Goal: Find contact information: Find contact information

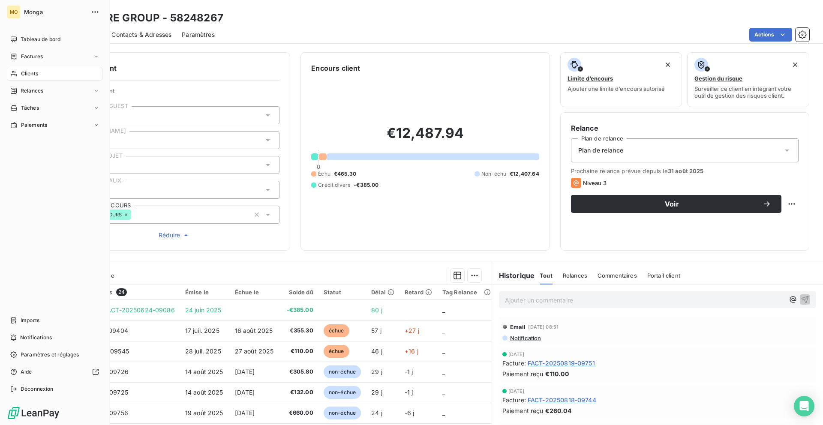
click at [19, 73] on div "Clients" at bounding box center [55, 74] width 96 height 14
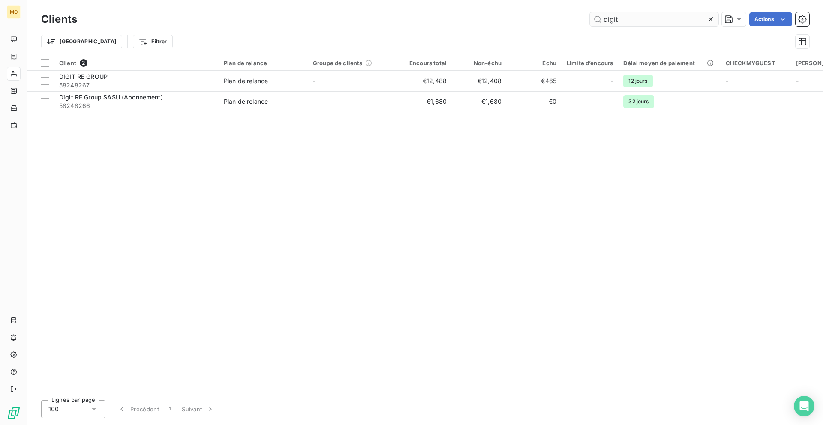
click at [608, 22] on input "digit" at bounding box center [654, 19] width 129 height 14
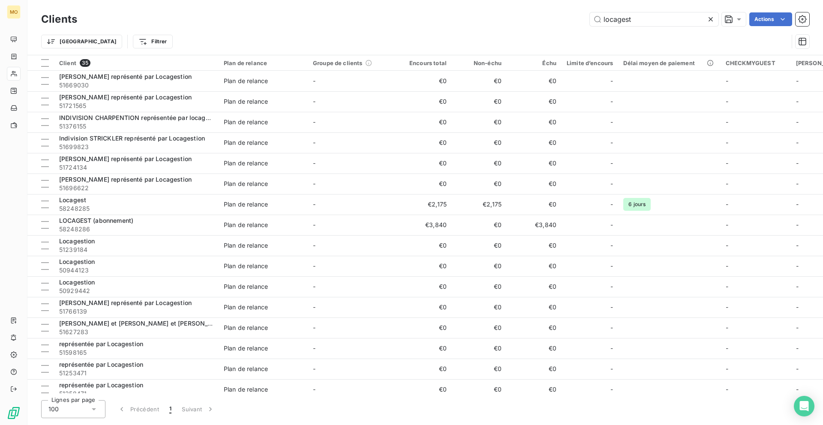
type input "locagest"
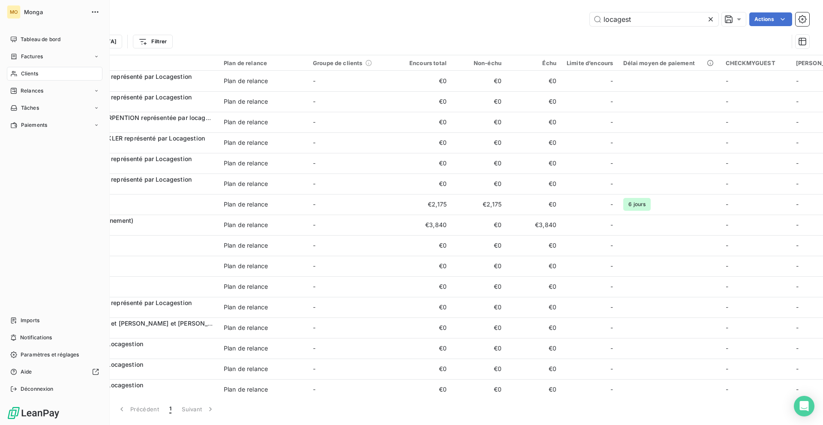
click at [42, 74] on div "Clients" at bounding box center [55, 74] width 96 height 14
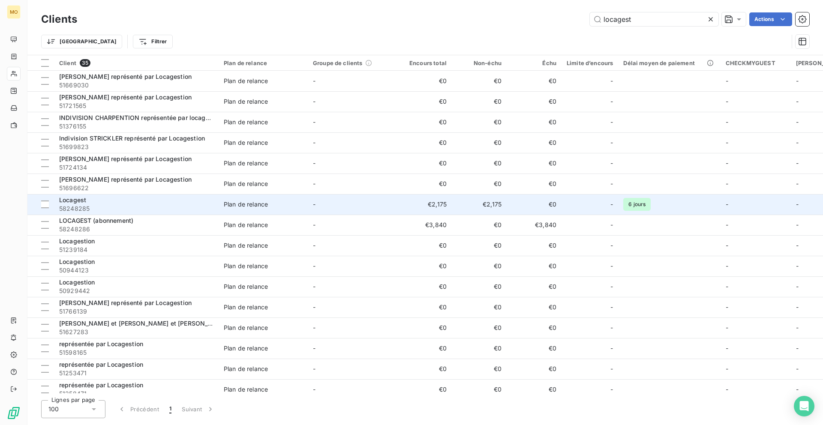
click at [193, 205] on span "58248285" at bounding box center [136, 209] width 154 height 9
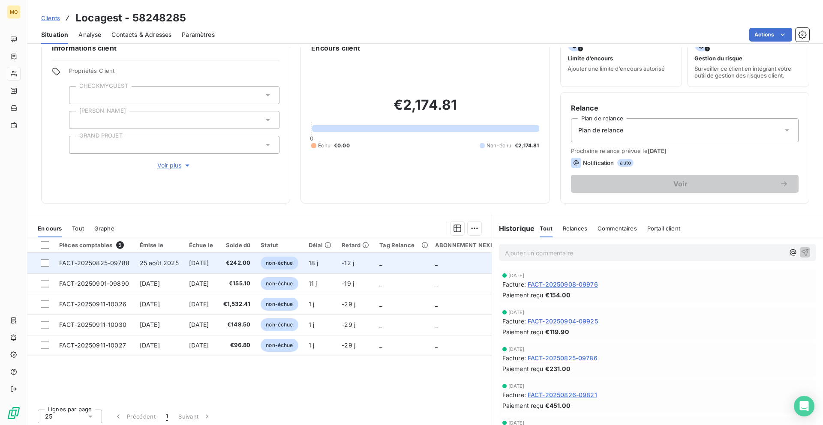
scroll to position [22, 0]
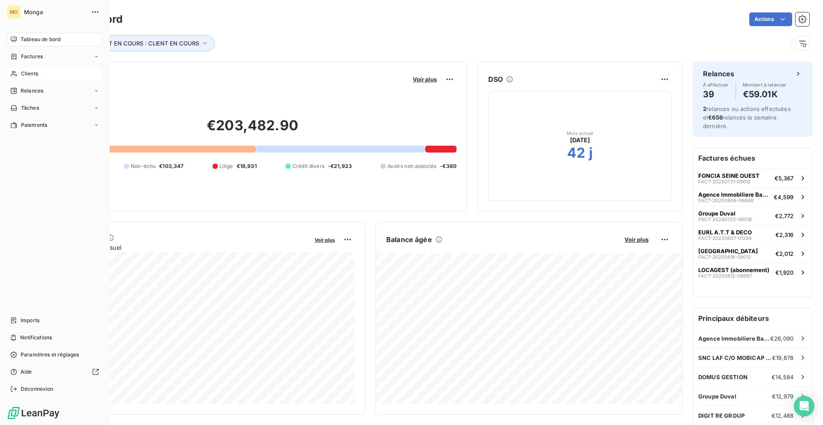
click at [17, 78] on div "Clients" at bounding box center [55, 74] width 96 height 14
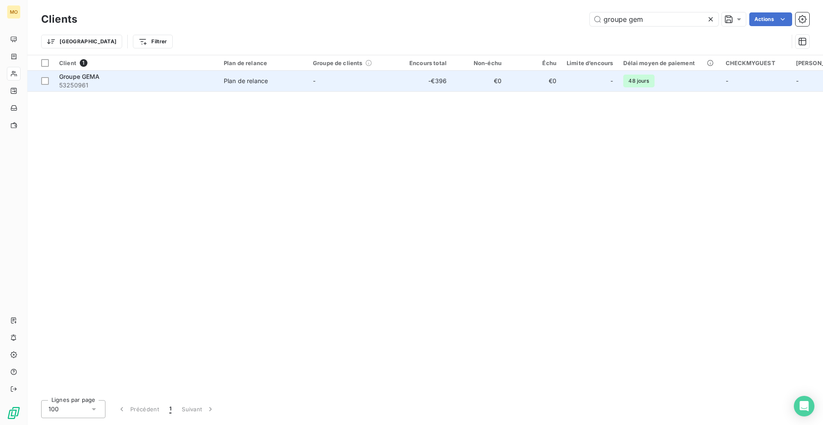
type input "groupe gem"
click at [112, 87] on span "53250961" at bounding box center [136, 85] width 154 height 9
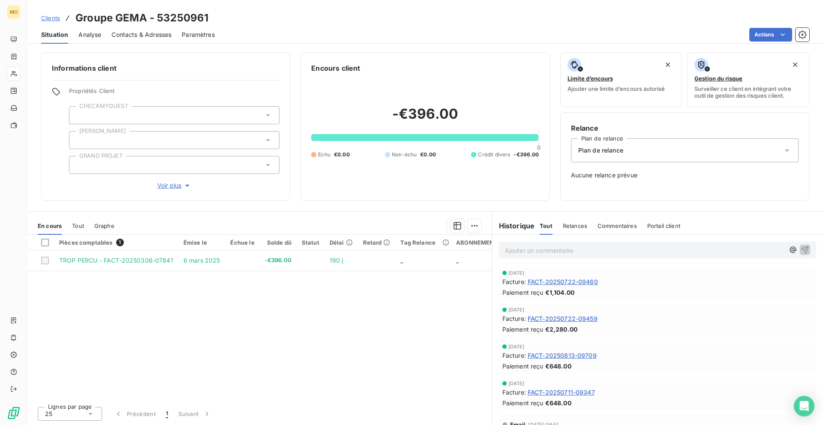
click at [150, 39] on div "Contacts & Adresses" at bounding box center [141, 35] width 60 height 18
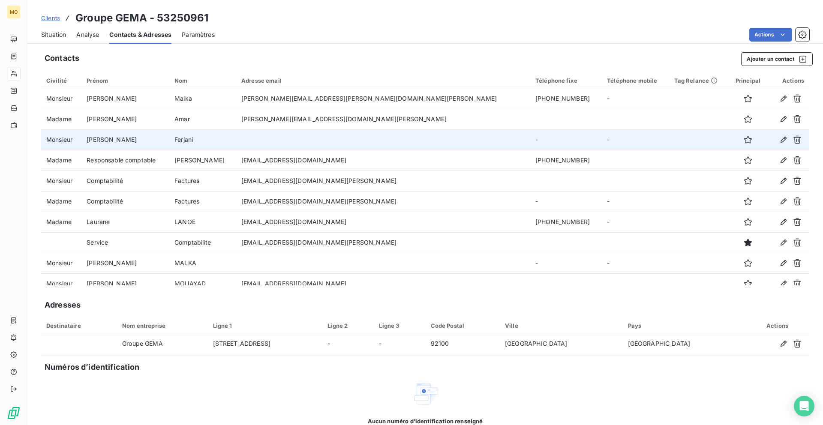
scroll to position [9, 0]
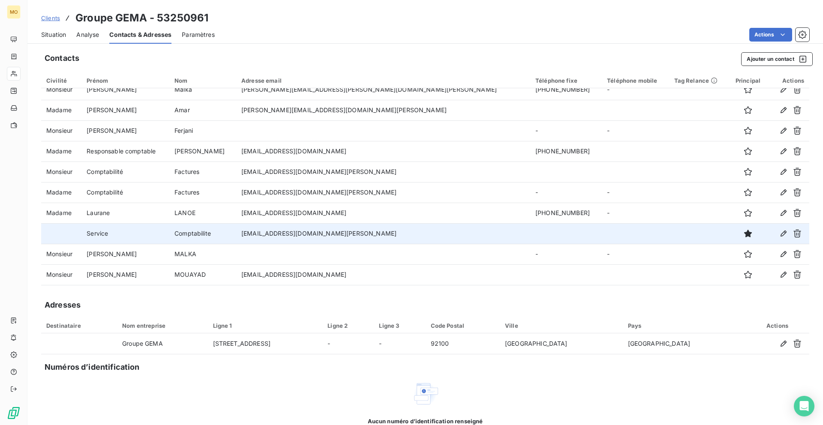
click at [370, 235] on td "[EMAIL_ADDRESS][DOMAIN_NAME][PERSON_NAME]" at bounding box center [383, 233] width 294 height 21
copy td "[EMAIL_ADDRESS][DOMAIN_NAME][PERSON_NAME]"
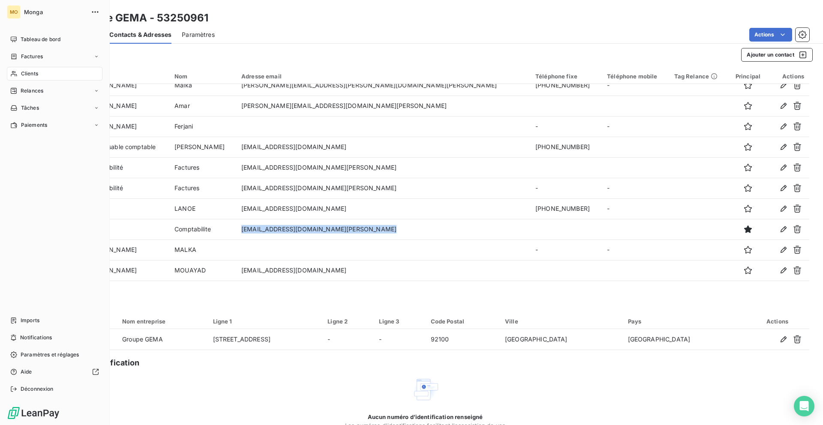
click at [13, 69] on div "Clients" at bounding box center [55, 74] width 96 height 14
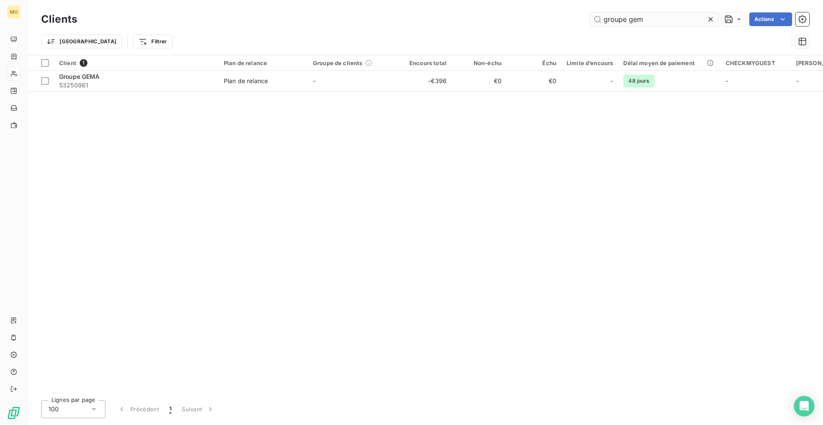
click at [617, 20] on input "groupe gem" at bounding box center [654, 19] width 129 height 14
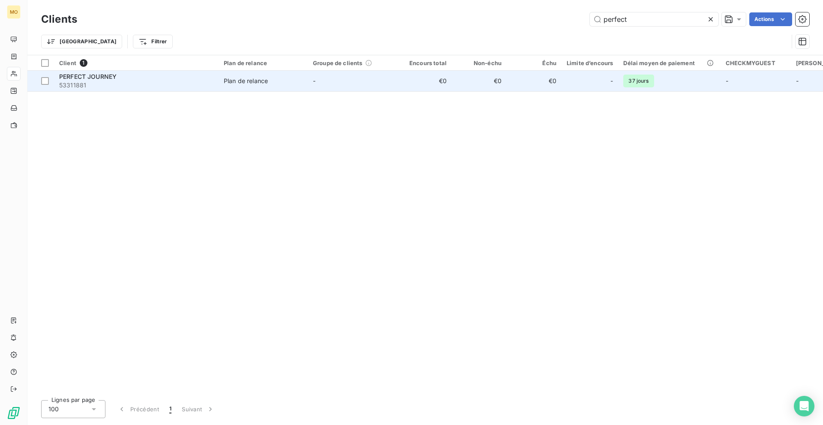
type input "perfect"
click at [180, 81] on span "53311881" at bounding box center [136, 85] width 154 height 9
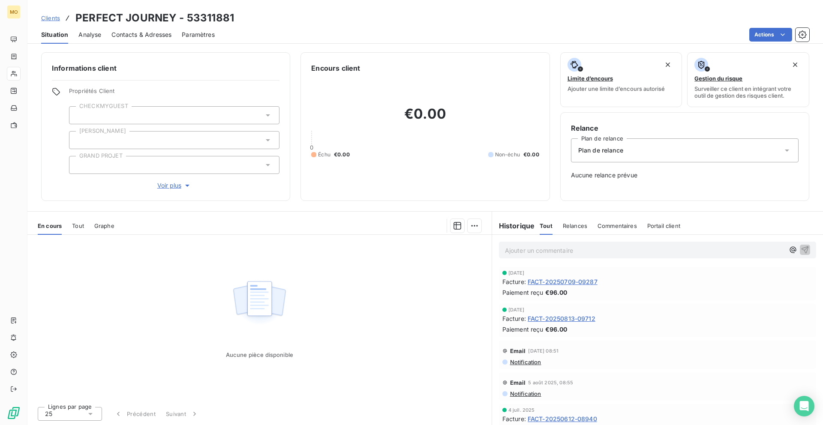
click at [158, 41] on div "Contacts & Adresses" at bounding box center [141, 35] width 60 height 18
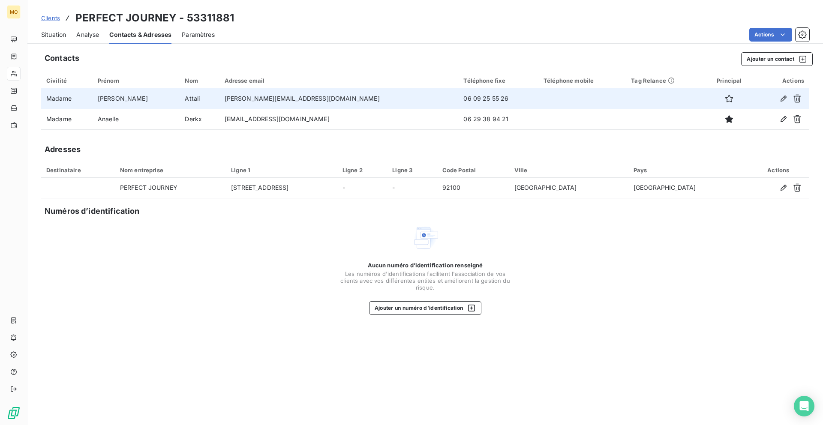
click at [253, 98] on td "[PERSON_NAME][EMAIL_ADDRESS][DOMAIN_NAME]" at bounding box center [339, 98] width 239 height 21
copy td "[PERSON_NAME][EMAIL_ADDRESS][DOMAIN_NAME]"
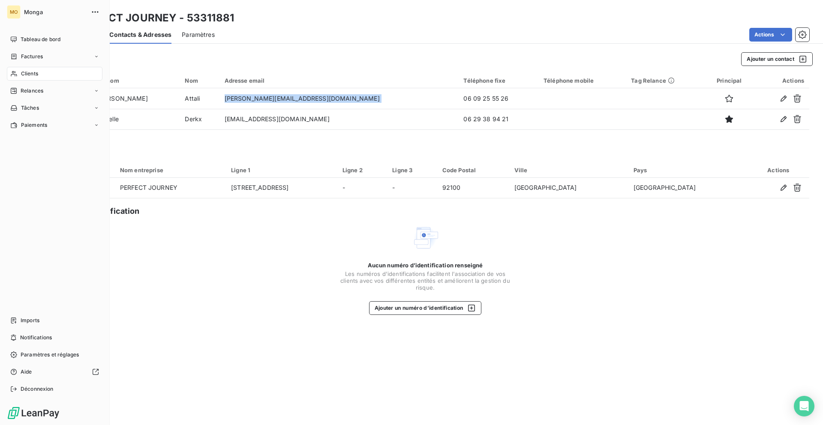
click at [15, 73] on icon at bounding box center [14, 74] width 6 height 6
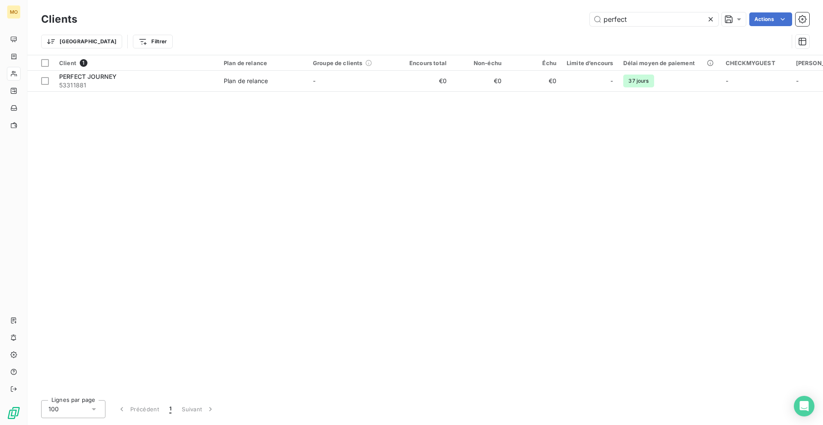
click at [616, 7] on div "Clients perfect Actions Trier Filtrer" at bounding box center [425, 27] width 796 height 55
click at [614, 18] on input "perfect" at bounding box center [654, 19] width 129 height 14
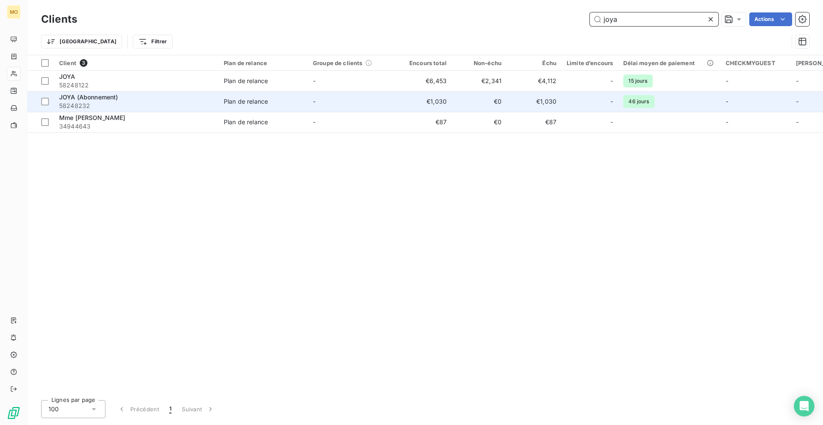
type input "joya"
click at [166, 102] on span "58248232" at bounding box center [136, 106] width 154 height 9
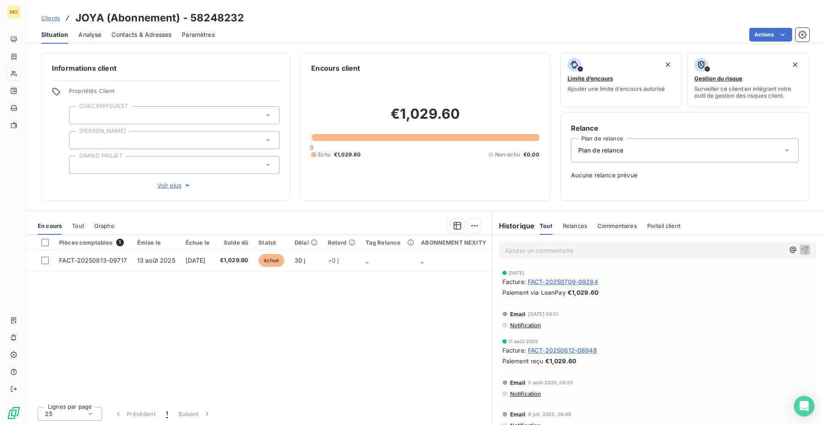
click at [157, 35] on span "Contacts & Adresses" at bounding box center [141, 34] width 60 height 9
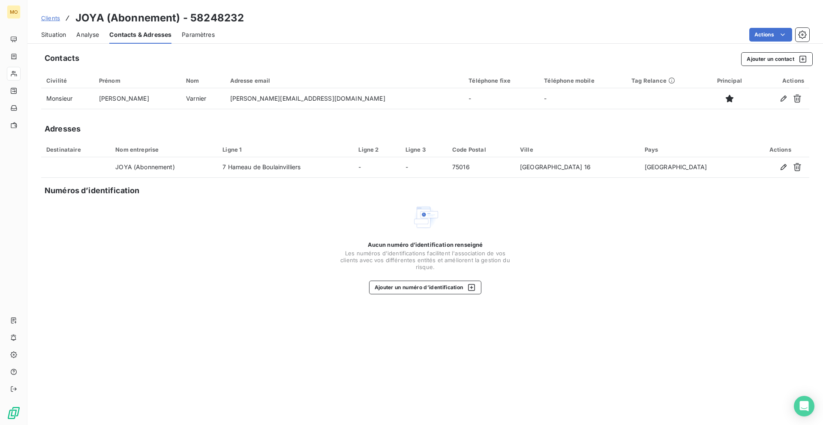
click at [47, 18] on span "Clients" at bounding box center [50, 18] width 19 height 7
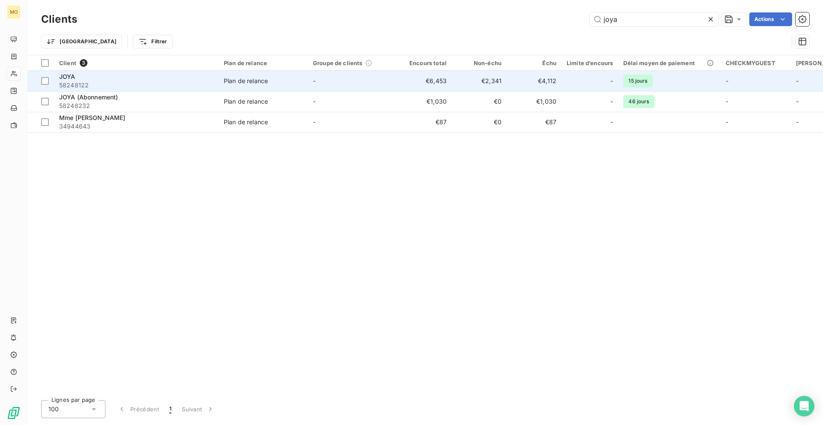
click at [150, 74] on div "JOYA" at bounding box center [136, 76] width 154 height 9
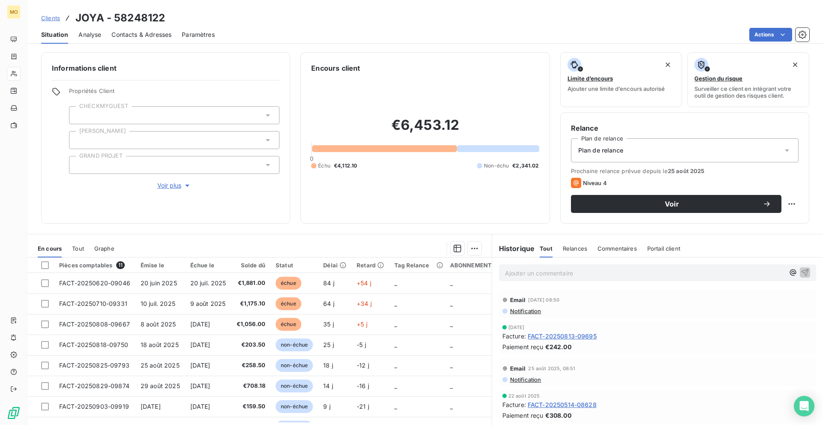
click at [158, 31] on span "Contacts & Adresses" at bounding box center [141, 34] width 60 height 9
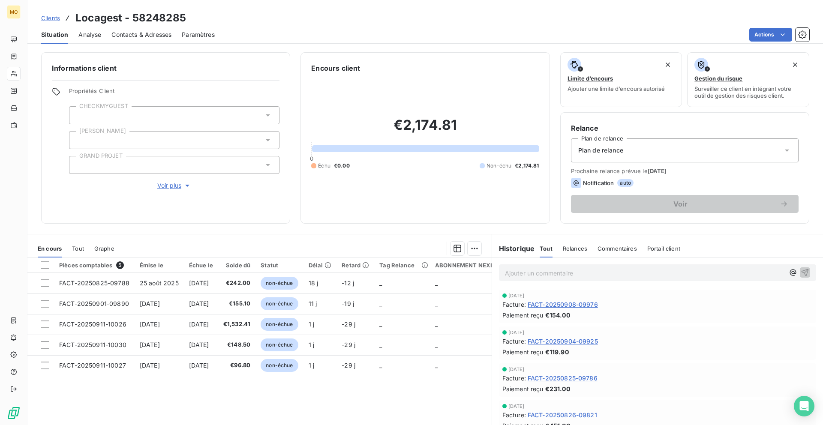
scroll to position [22, 0]
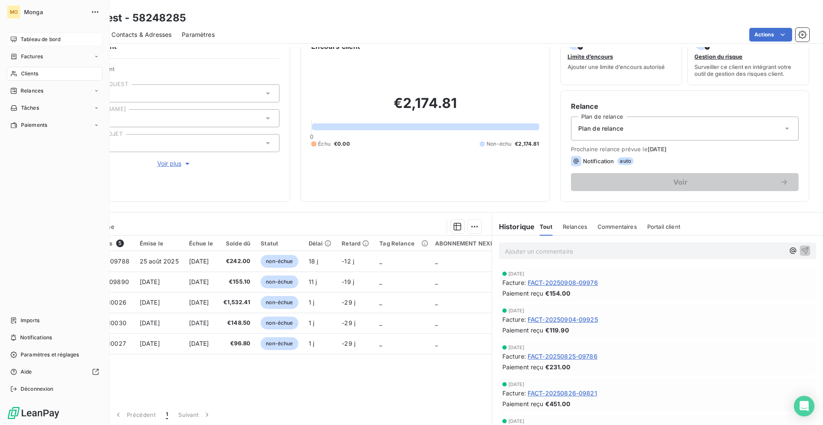
click at [31, 40] on span "Tableau de bord" at bounding box center [41, 40] width 40 height 8
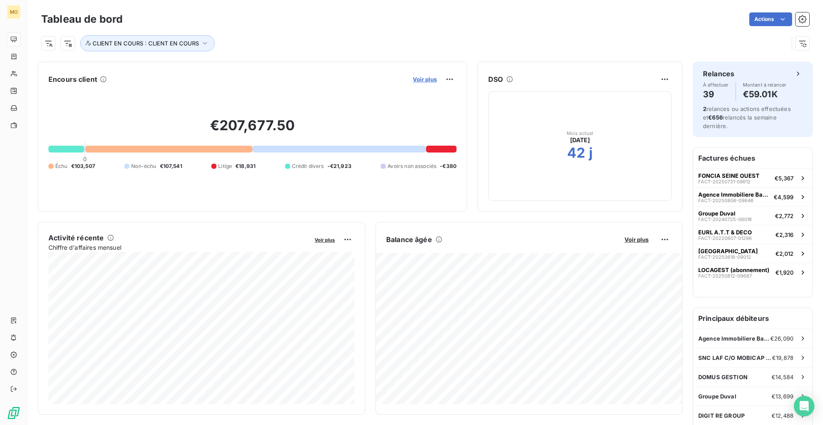
click at [424, 79] on span "Voir plus" at bounding box center [425, 79] width 24 height 7
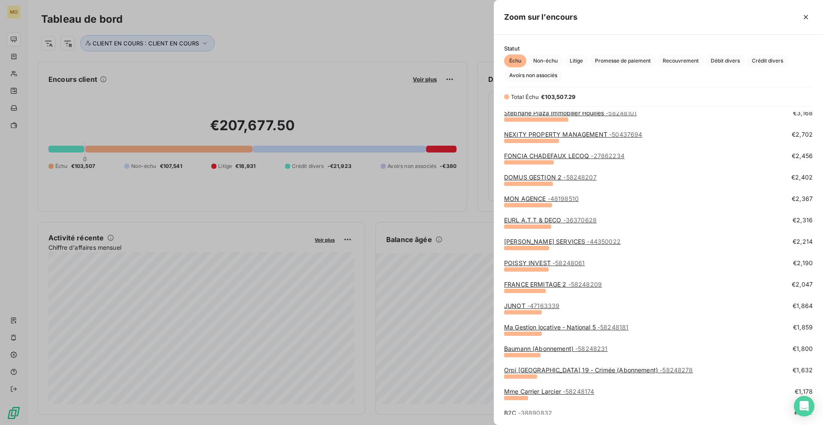
scroll to position [196, 0]
click at [563, 348] on link "Baumann (Abonnement) - 58248231" at bounding box center [556, 348] width 104 height 7
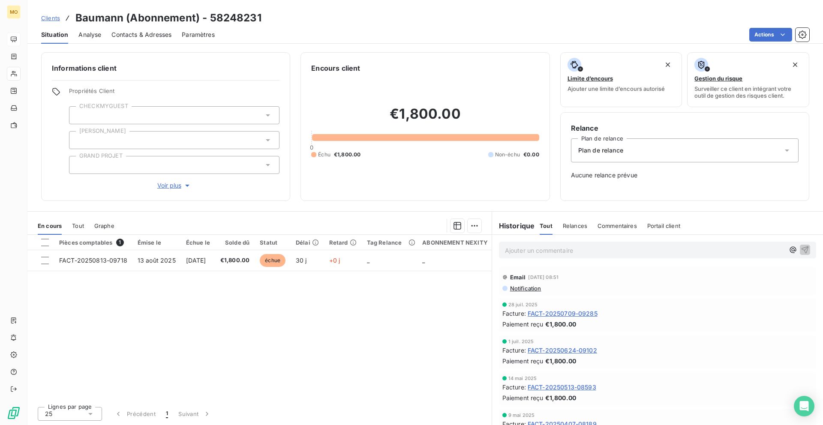
scroll to position [0, 0]
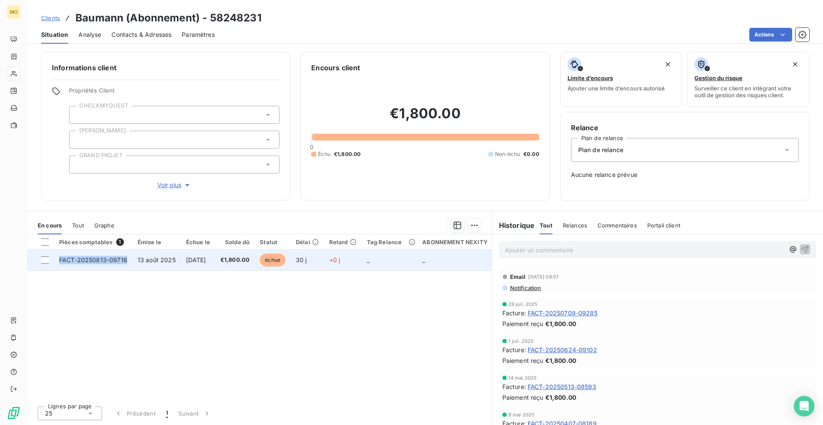
copy span "FACT-20250813-09718"
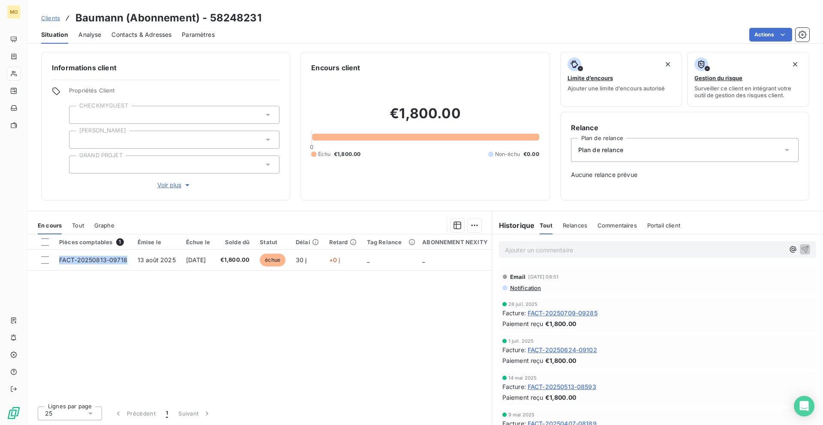
drag, startPoint x: 126, startPoint y: 258, endPoint x: 77, endPoint y: 331, distance: 87.8
click at [74, 328] on div "Pièces comptables 1 Émise le Échue le Solde dû Statut Délai Retard Tag Relance …" at bounding box center [259, 317] width 464 height 165
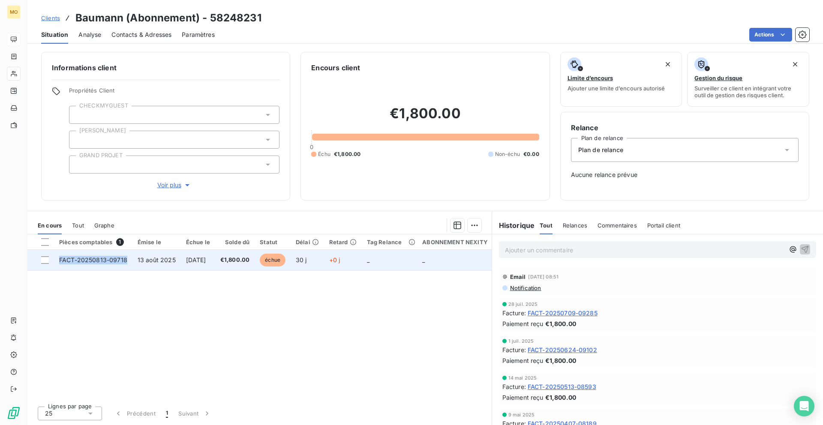
click at [120, 260] on span "FACT-20250813-09718" at bounding box center [93, 259] width 68 height 7
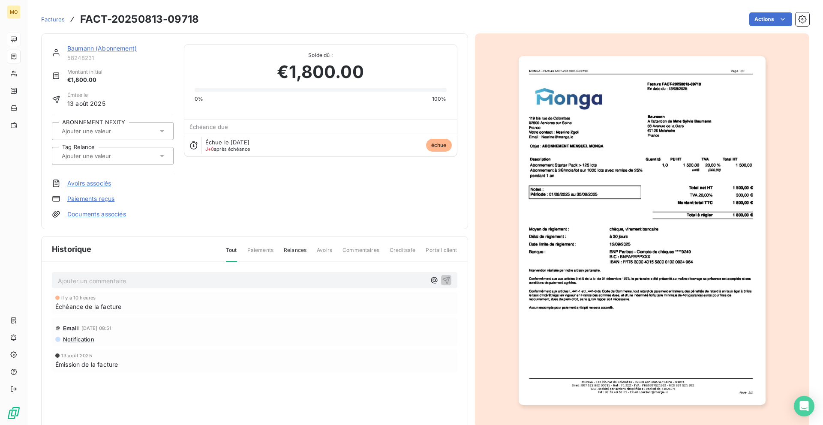
click at [175, 18] on h3 "FACT-20250813-09718" at bounding box center [139, 19] width 119 height 15
copy h3 "09718"
click at [88, 50] on link "Baumann (Abonnement)" at bounding box center [101, 48] width 69 height 7
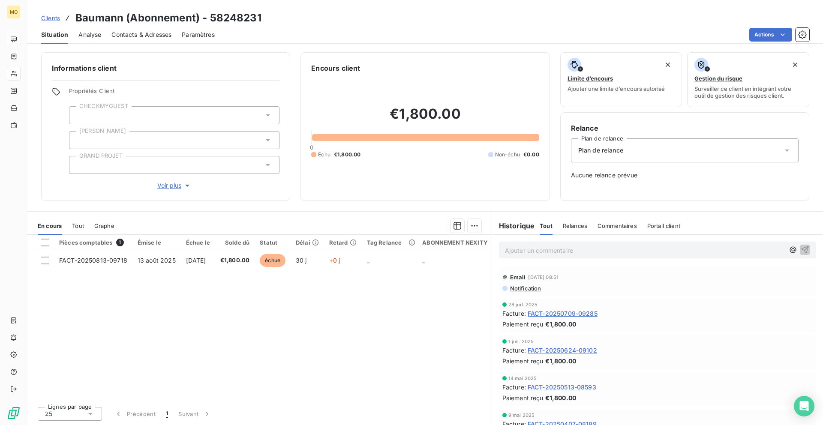
click at [152, 26] on div "Contacts & Adresses" at bounding box center [141, 35] width 60 height 18
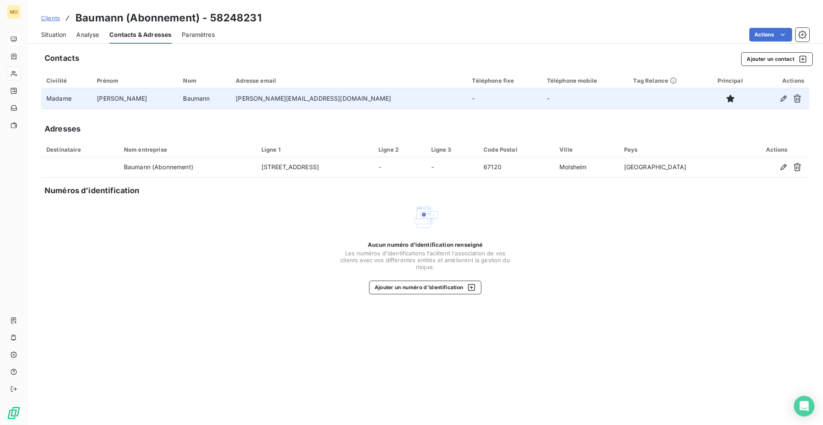
click at [231, 97] on td "sylvie.baumann@agence-baumann.com" at bounding box center [349, 98] width 236 height 21
copy td "sylvie.baumann@agence-baumann.com"
